Goal: Task Accomplishment & Management: Complete application form

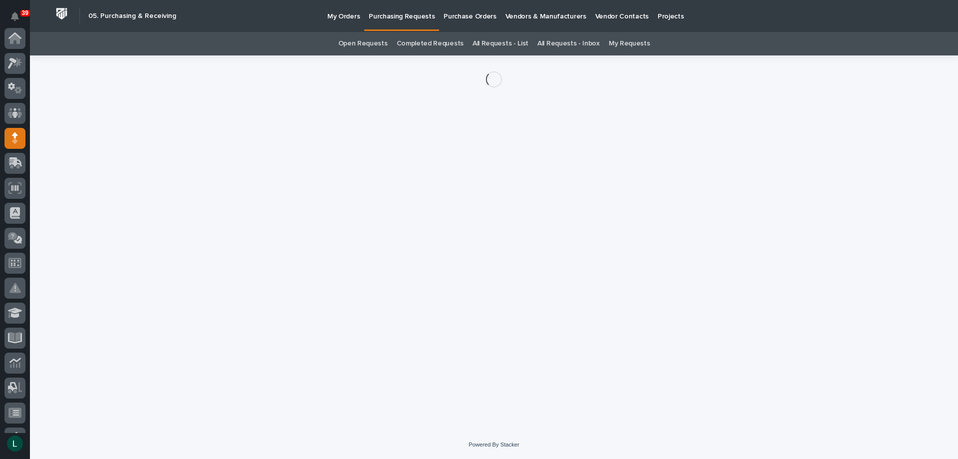
scroll to position [100, 0]
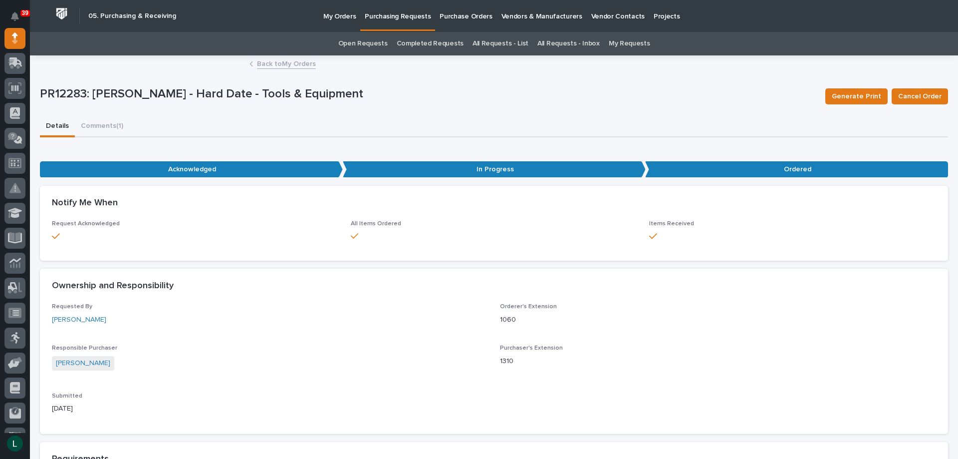
click at [844, 265] on div "Loading... Saving… Notify Me When Request Acknowledged All Items Ordered Items …" at bounding box center [494, 227] width 908 height 83
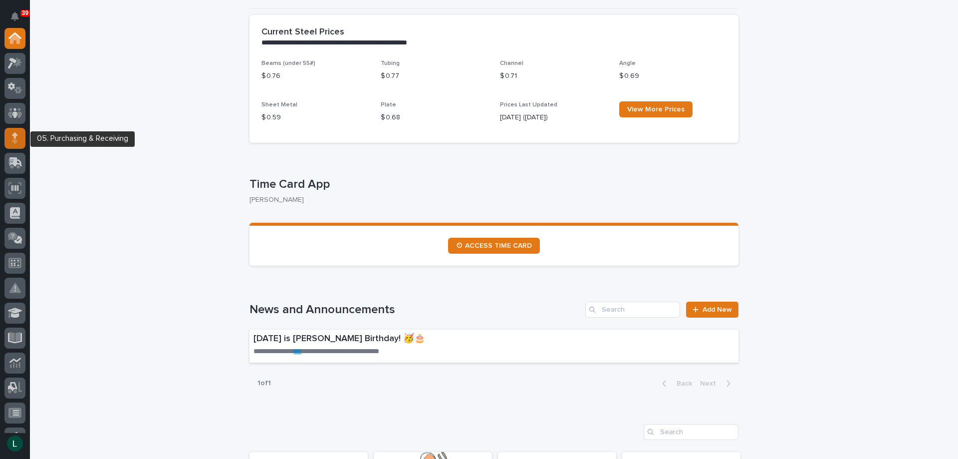
click at [13, 140] on icon at bounding box center [15, 137] width 6 height 11
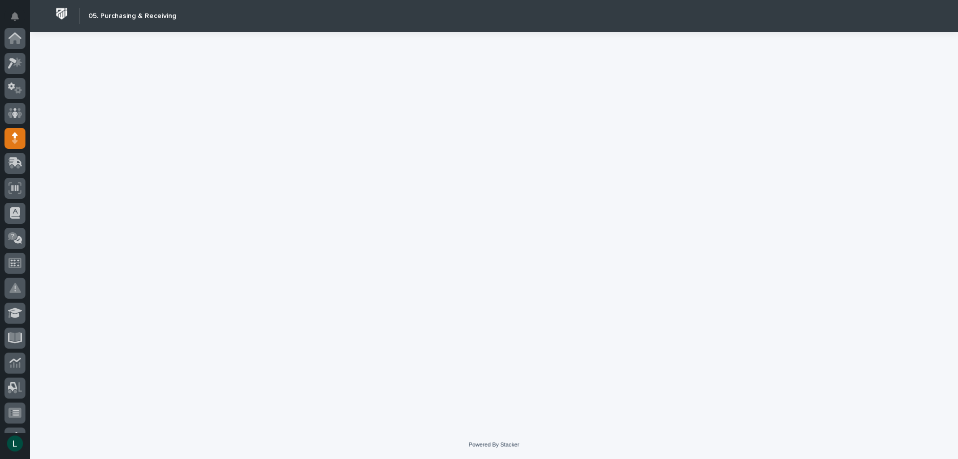
scroll to position [100, 0]
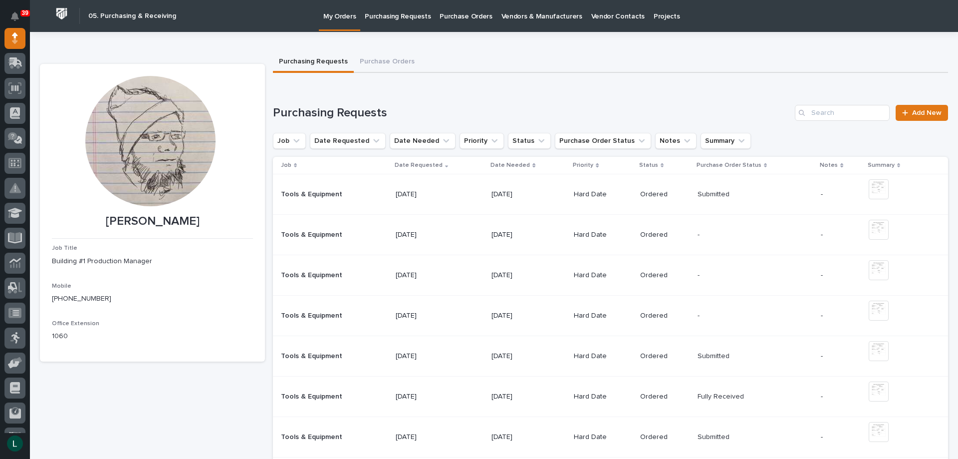
click at [502, 352] on p "[DATE]" at bounding box center [523, 356] width 62 height 8
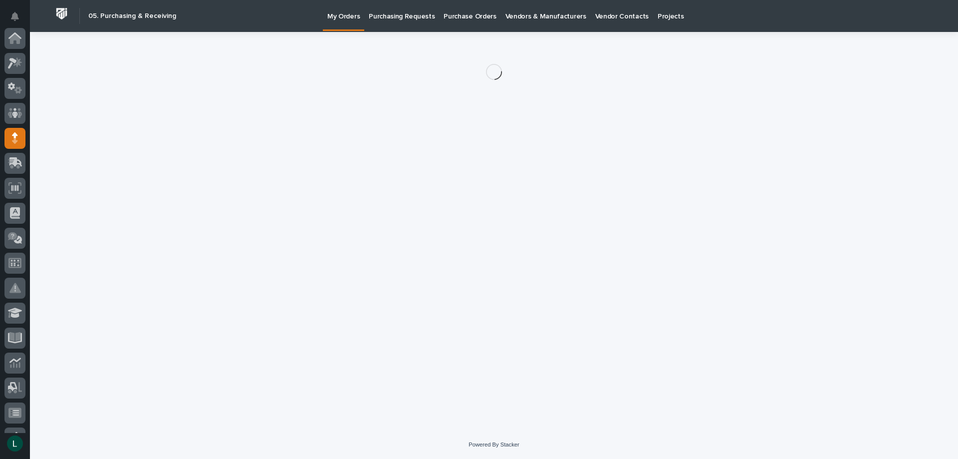
scroll to position [100, 0]
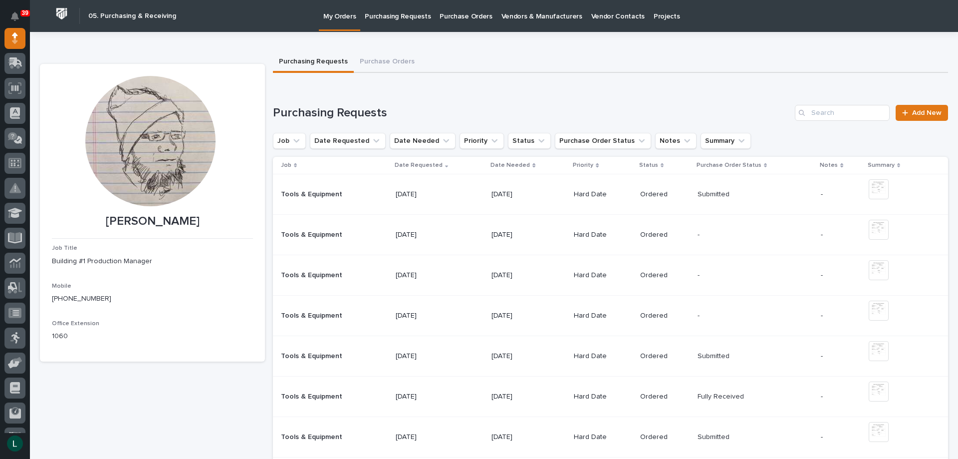
click at [503, 314] on p "[DATE]" at bounding box center [523, 315] width 62 height 8
click at [511, 232] on p "[DATE]" at bounding box center [523, 235] width 62 height 8
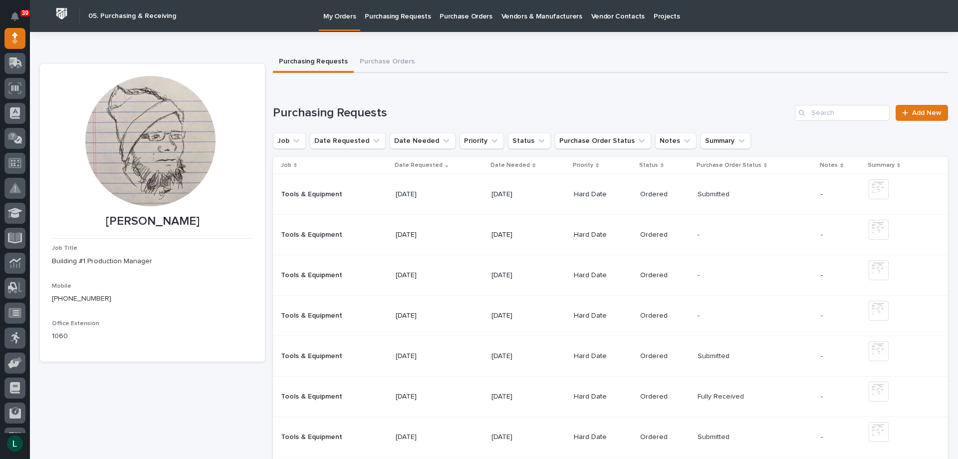
click at [508, 394] on p "[DATE]" at bounding box center [523, 396] width 62 height 8
click at [503, 435] on p "[DATE]" at bounding box center [523, 437] width 62 height 8
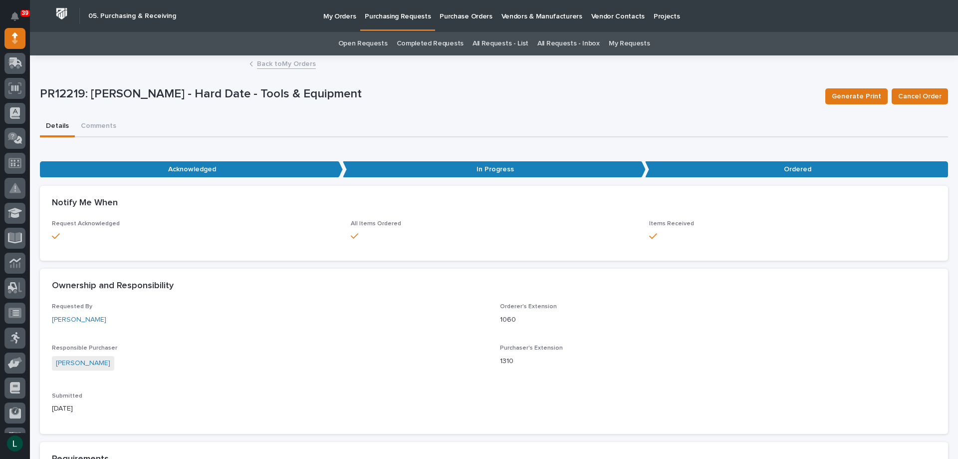
click at [261, 59] on link "Back to My Orders" at bounding box center [286, 62] width 59 height 11
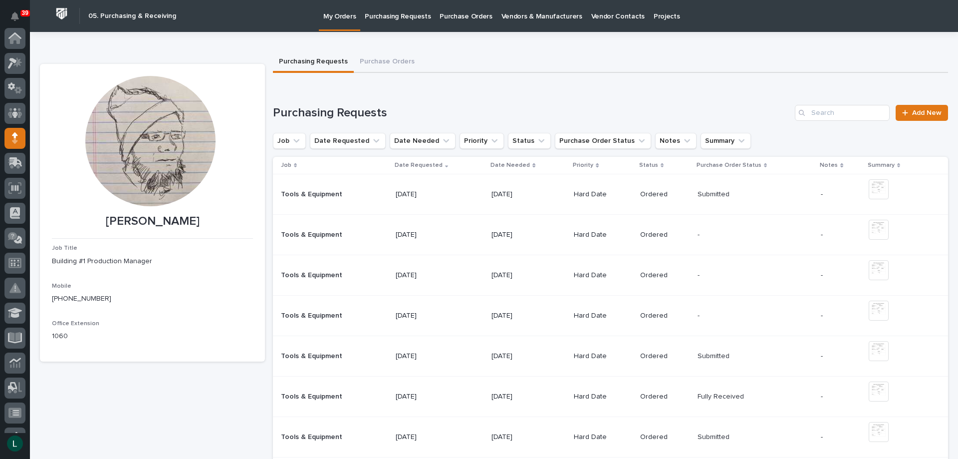
click at [912, 109] on span "Add New" at bounding box center [926, 112] width 29 height 7
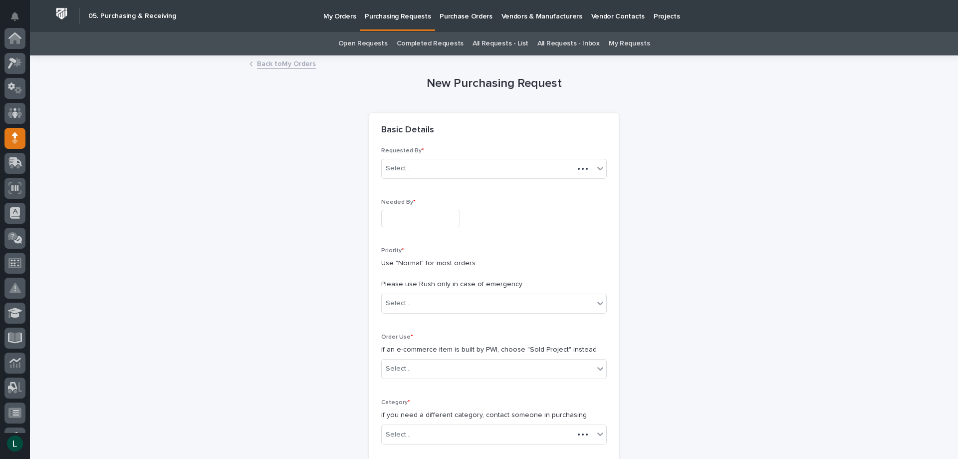
scroll to position [100, 0]
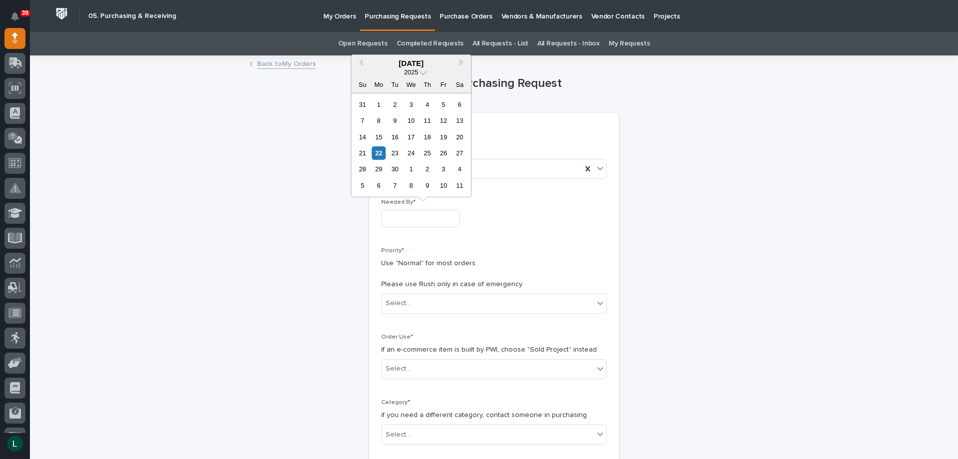
click at [421, 218] on input "text" at bounding box center [420, 218] width 79 height 17
click at [380, 168] on div "29" at bounding box center [378, 168] width 13 height 13
type input "**********"
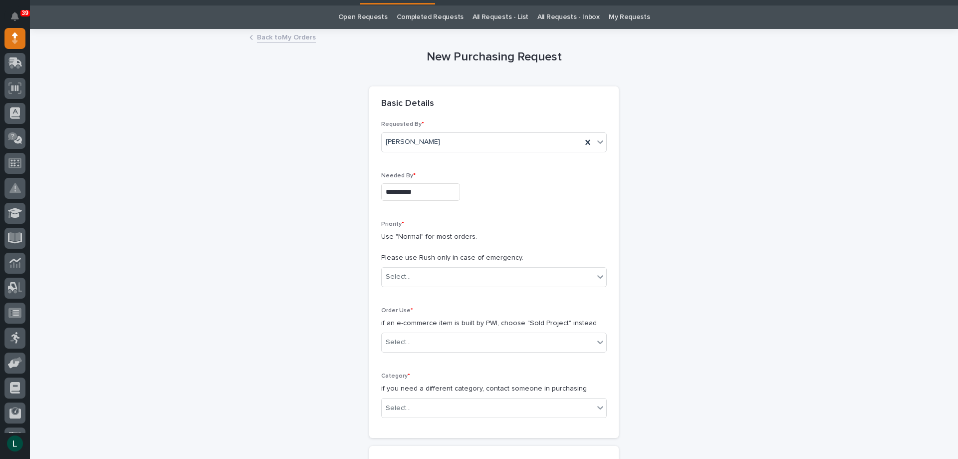
scroll to position [50, 0]
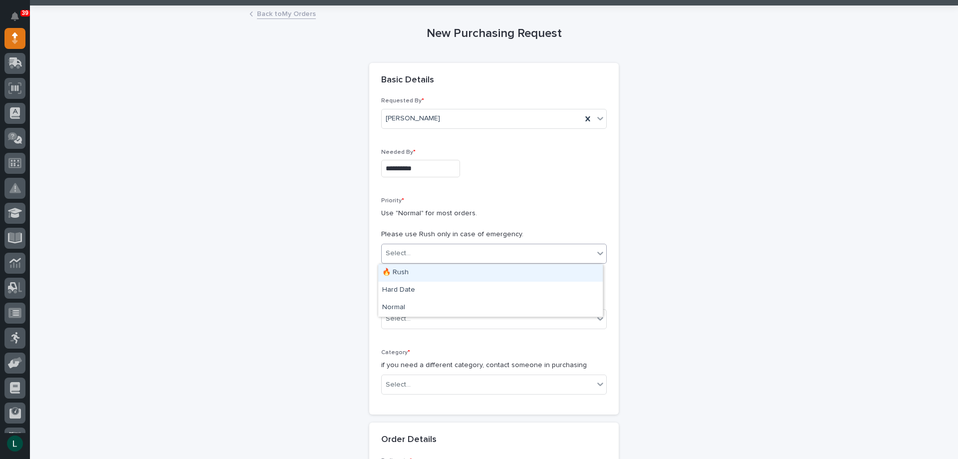
click at [540, 247] on div "Select..." at bounding box center [488, 253] width 212 height 16
click at [503, 288] on div "Hard Date" at bounding box center [490, 290] width 225 height 17
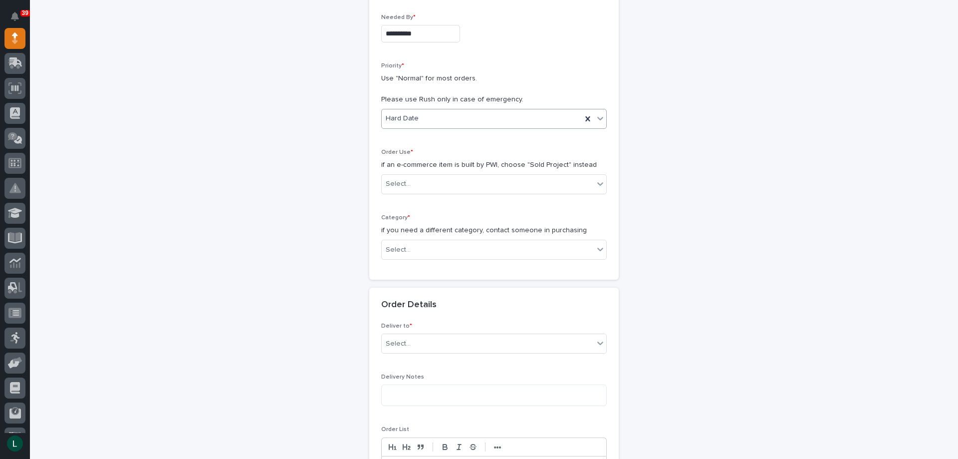
scroll to position [200, 0]
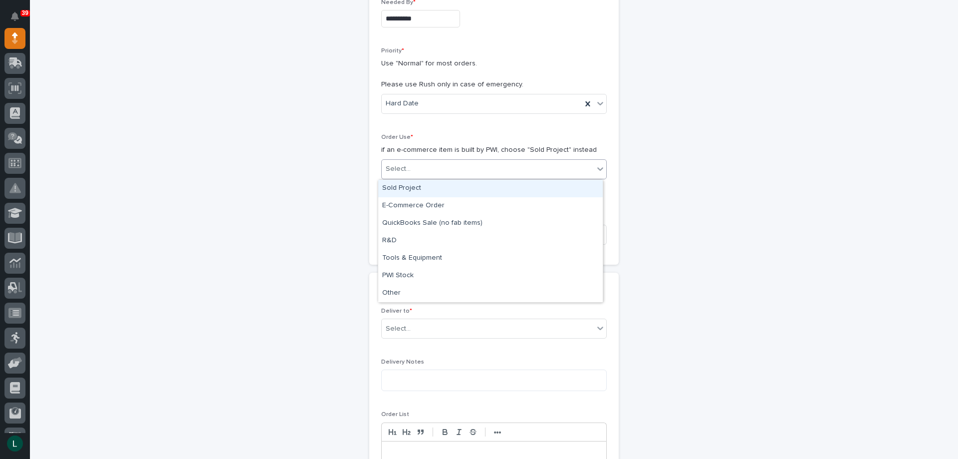
click at [496, 162] on div "Select..." at bounding box center [488, 169] width 212 height 16
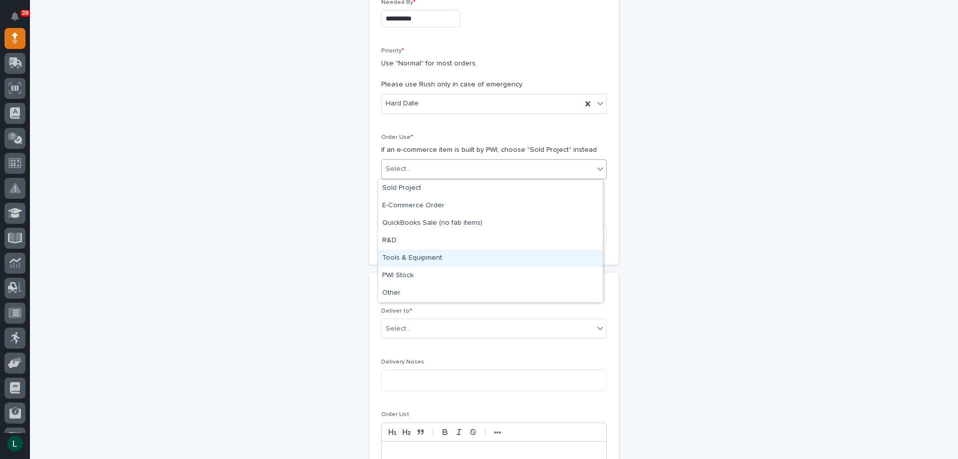
click at [487, 252] on div "Tools & Equipment" at bounding box center [490, 258] width 225 height 17
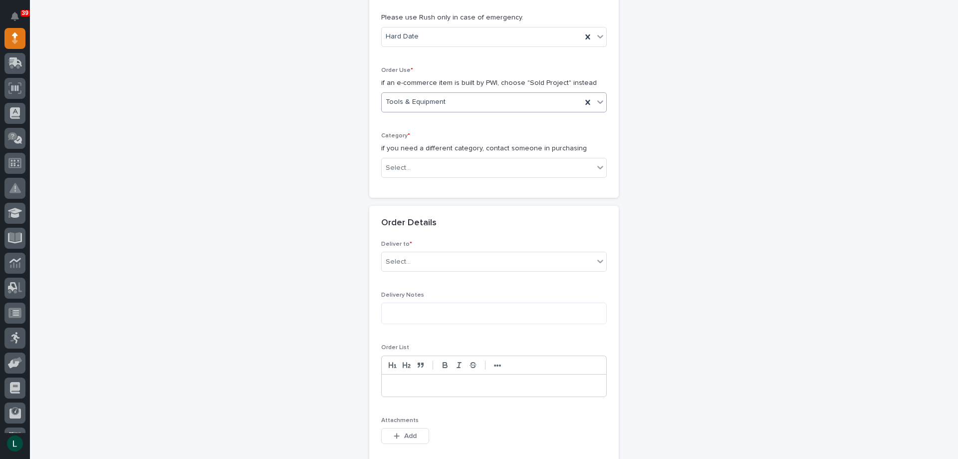
scroll to position [299, 0]
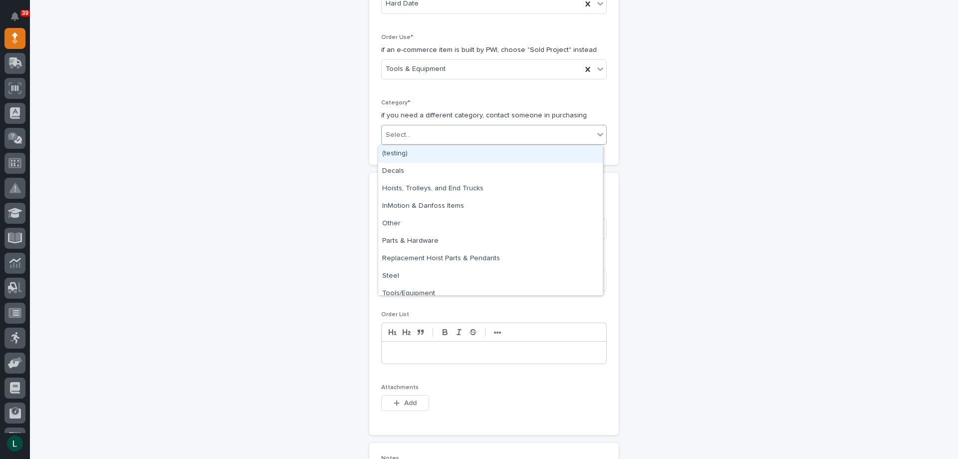
click at [488, 125] on div "Select..." at bounding box center [494, 135] width 226 height 20
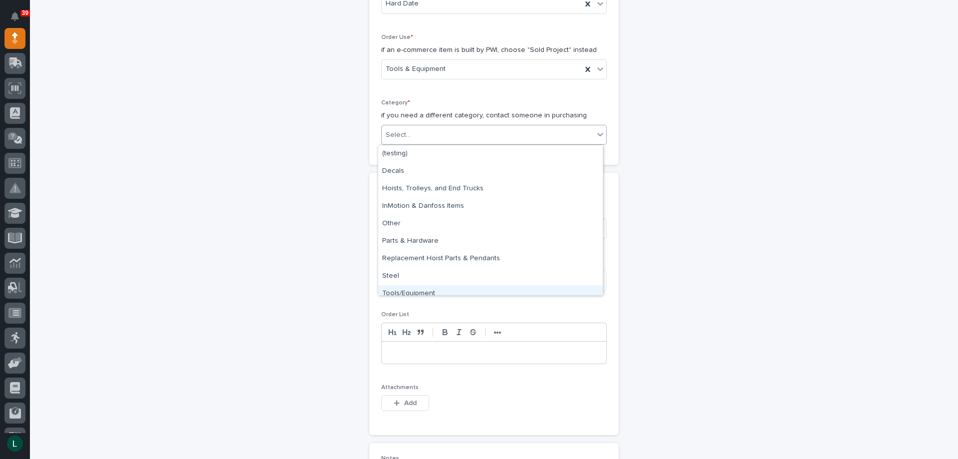
click at [485, 288] on div "Tools/Equipment" at bounding box center [490, 293] width 225 height 17
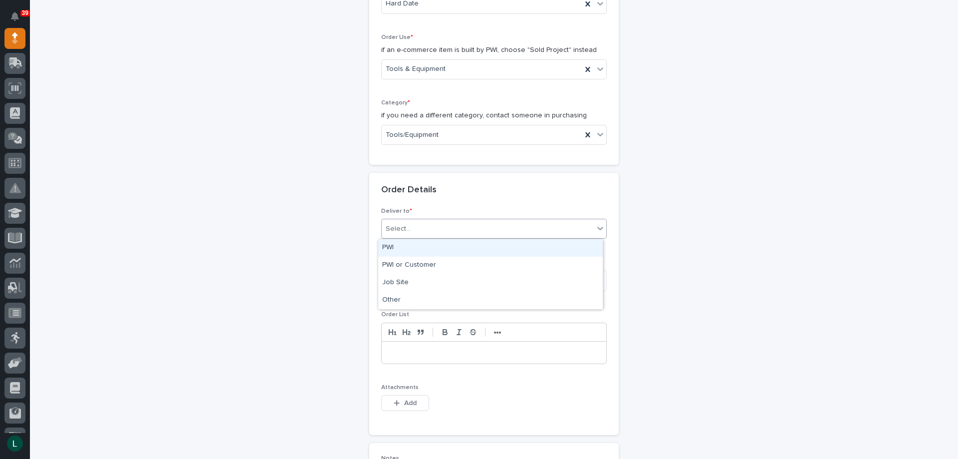
click at [479, 222] on div "Select..." at bounding box center [488, 229] width 212 height 16
click at [471, 242] on div "PWI" at bounding box center [490, 247] width 225 height 17
click at [480, 282] on textarea at bounding box center [494, 280] width 226 height 21
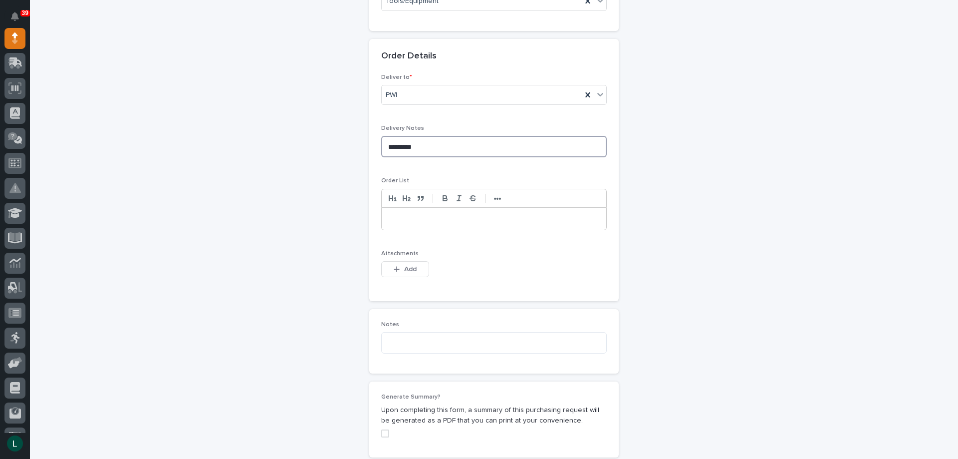
scroll to position [449, 0]
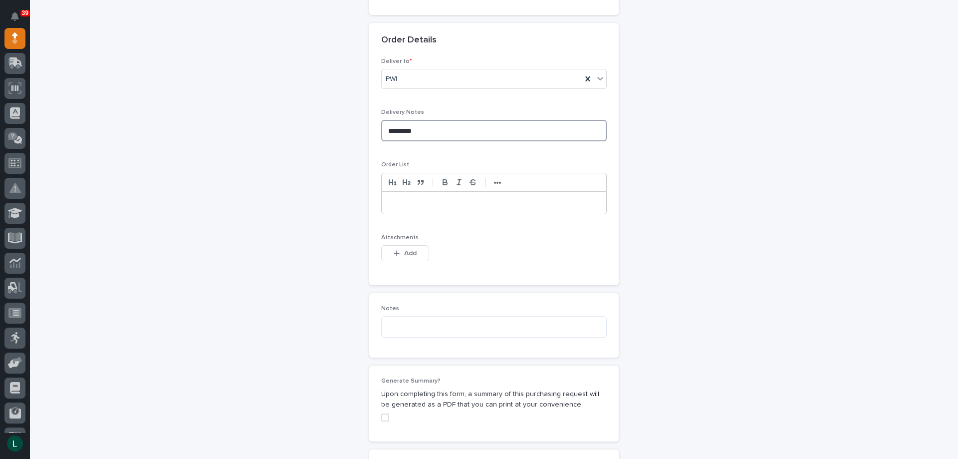
type textarea "*********"
click at [395, 199] on p at bounding box center [494, 203] width 210 height 10
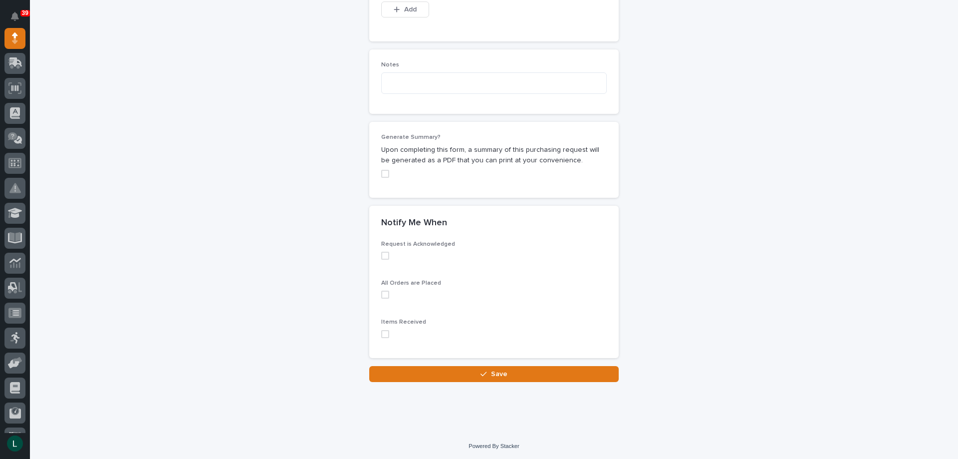
scroll to position [704, 0]
click at [382, 252] on span at bounding box center [385, 254] width 8 height 8
click at [387, 294] on label at bounding box center [494, 293] width 226 height 8
click at [381, 333] on span at bounding box center [385, 332] width 8 height 8
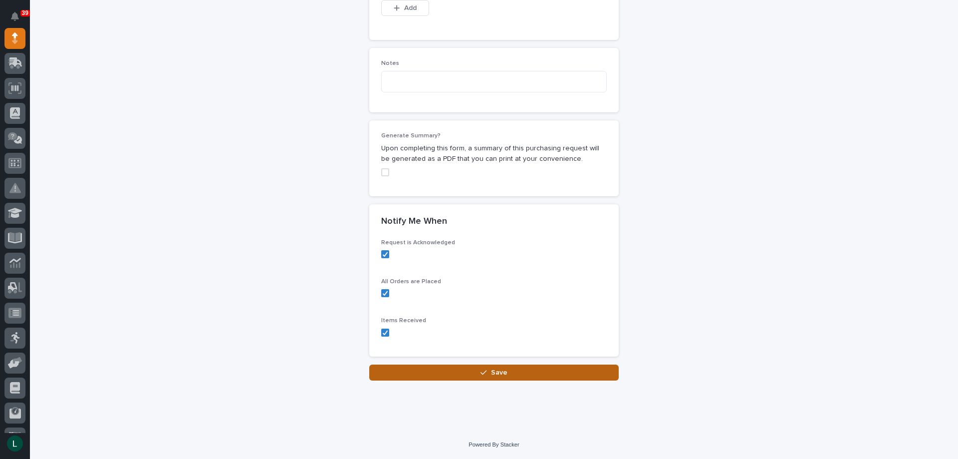
click at [497, 369] on span "Save" at bounding box center [499, 372] width 16 height 9
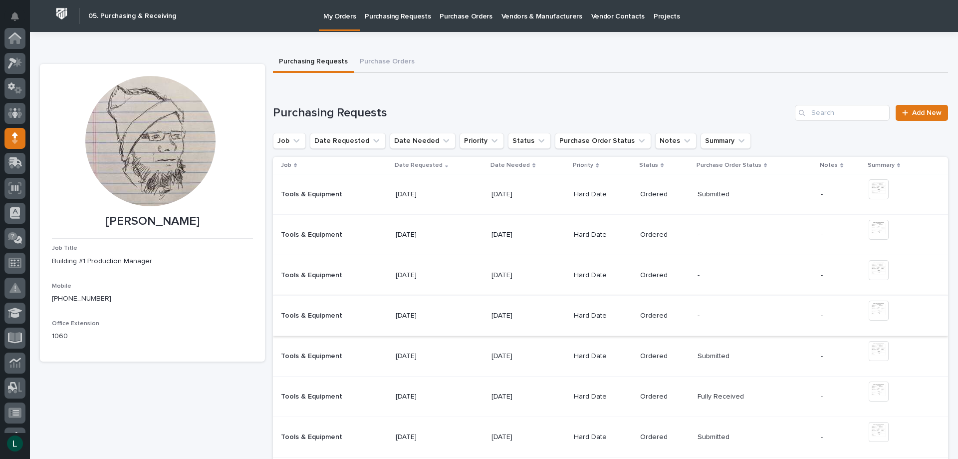
scroll to position [100, 0]
